Goal: Find specific page/section: Find specific page/section

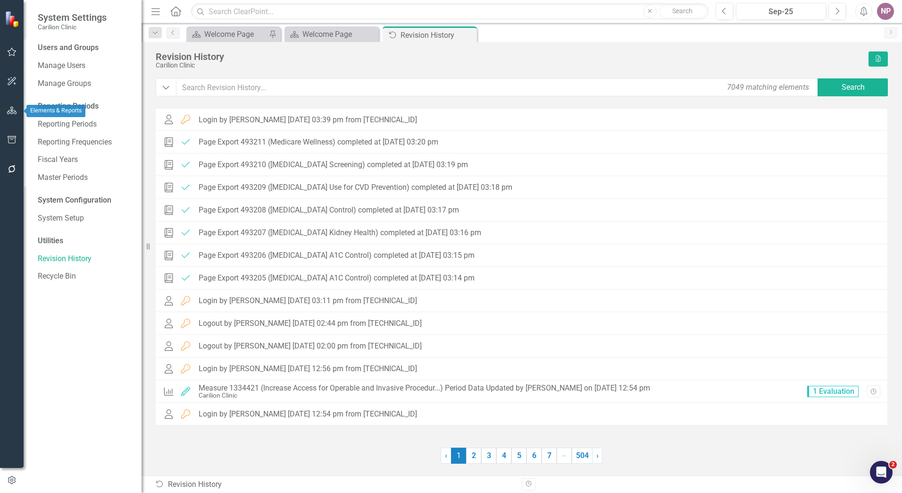
click at [14, 112] on icon "button" at bounding box center [12, 111] width 10 height 8
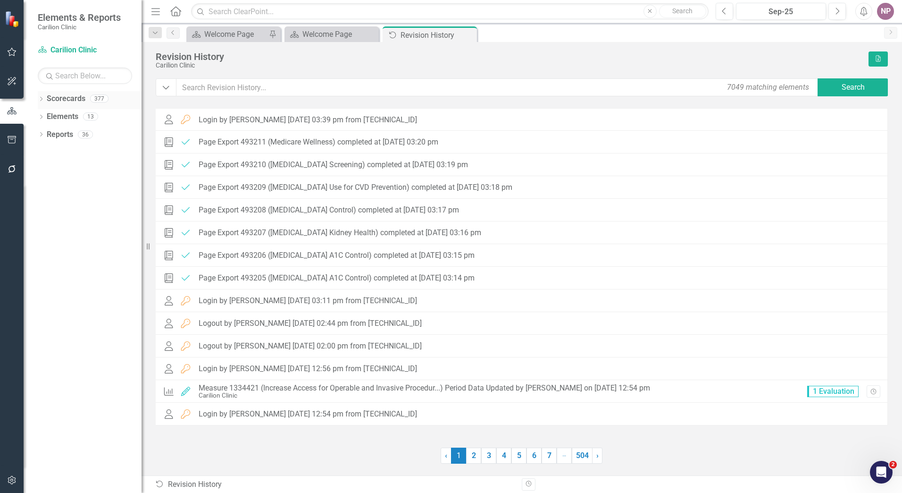
click at [42, 98] on icon at bounding box center [41, 99] width 2 height 4
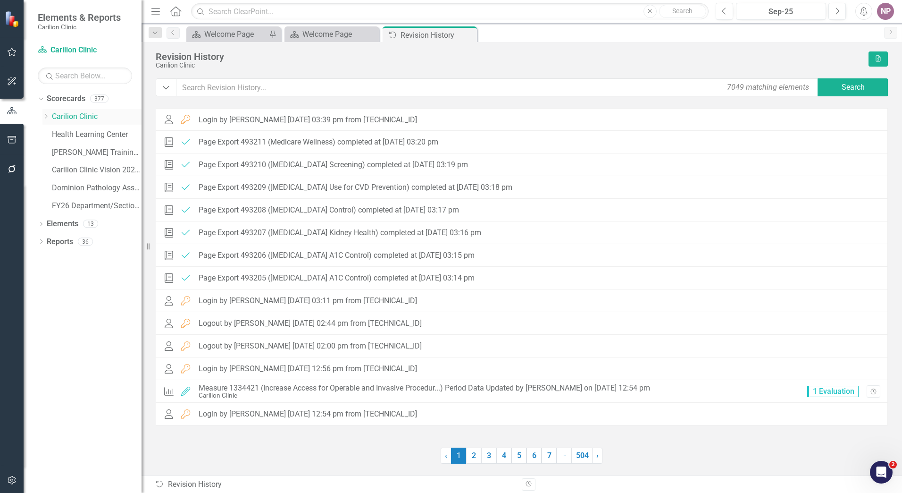
click at [45, 113] on icon "Dropdown" at bounding box center [45, 116] width 7 height 6
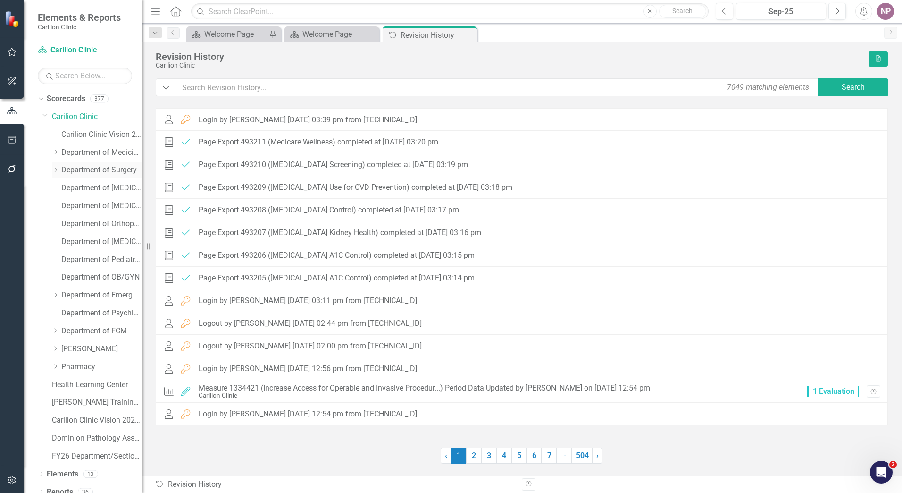
click at [56, 168] on icon "Dropdown" at bounding box center [55, 170] width 7 height 6
click at [106, 241] on link "[MEDICAL_DATA]" at bounding box center [106, 241] width 71 height 11
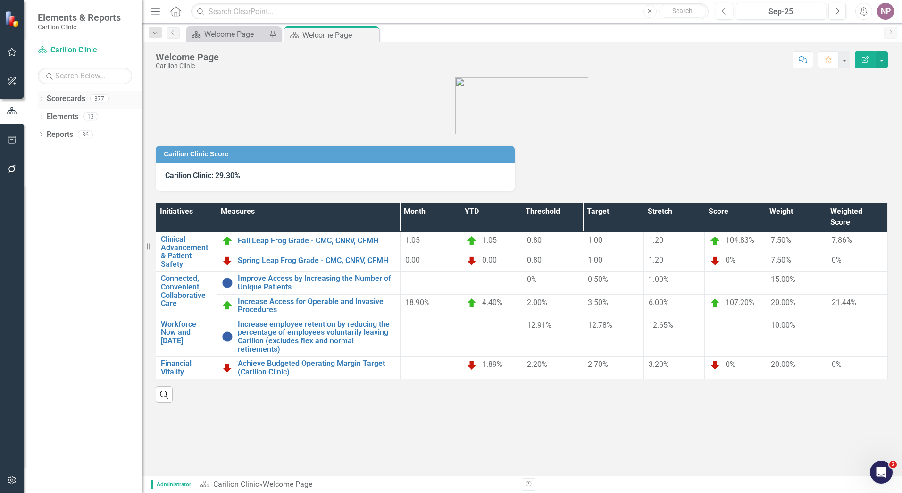
click at [43, 99] on icon "Dropdown" at bounding box center [41, 99] width 7 height 5
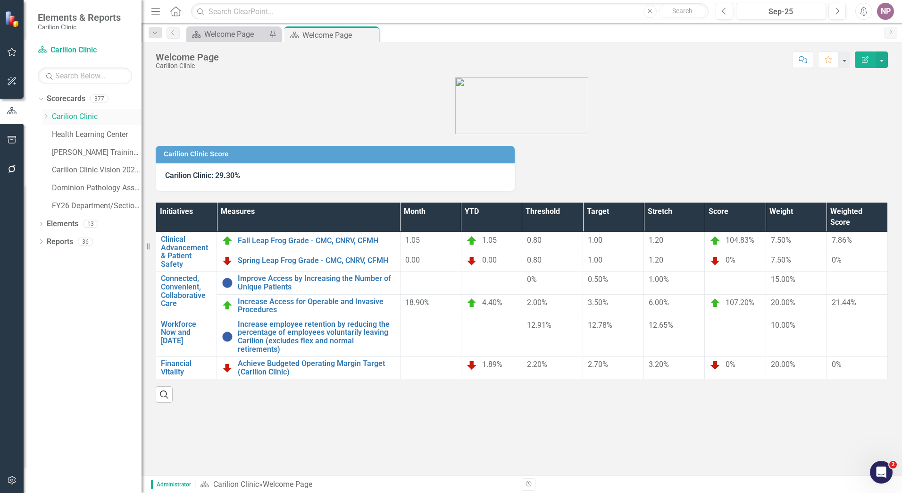
click at [47, 117] on icon at bounding box center [46, 116] width 2 height 5
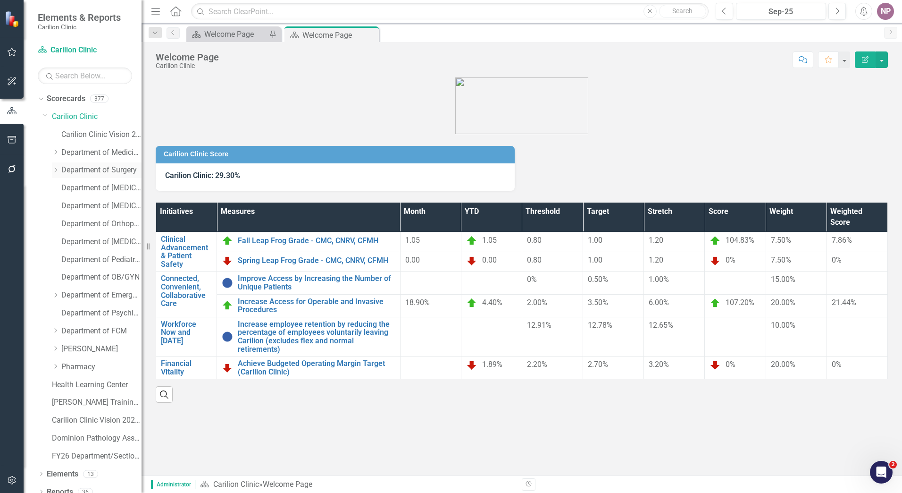
click at [55, 168] on icon at bounding box center [56, 170] width 2 height 5
click at [126, 235] on div "[MEDICAL_DATA]" at bounding box center [106, 242] width 71 height 16
click at [121, 237] on link "[MEDICAL_DATA]" at bounding box center [106, 241] width 71 height 11
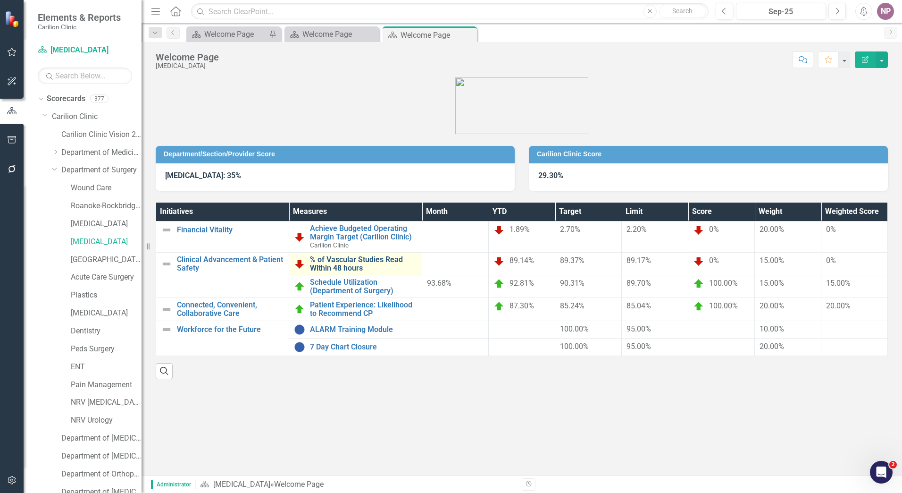
click at [324, 268] on link "% of Vascular Studies Read Within 48 hours" at bounding box center [363, 263] width 107 height 17
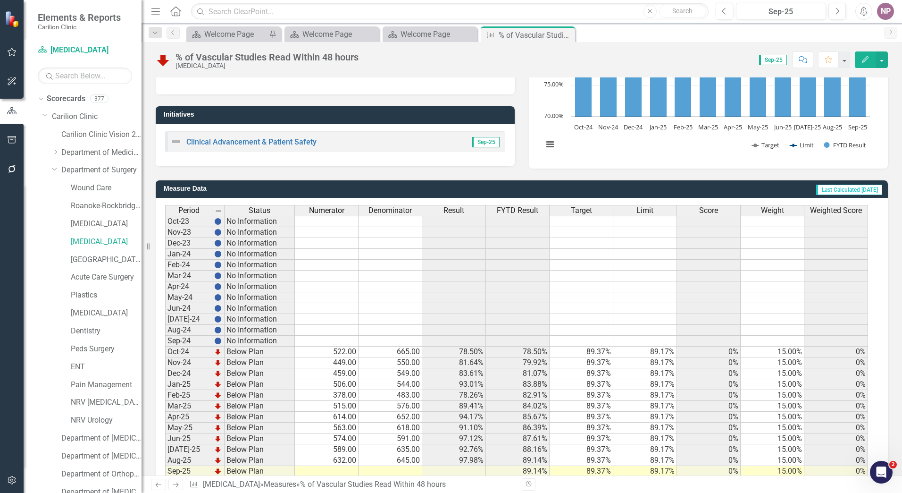
scroll to position [142, 0]
click at [108, 170] on link "Department of Surgery" at bounding box center [101, 170] width 80 height 11
